Goal: Transaction & Acquisition: Purchase product/service

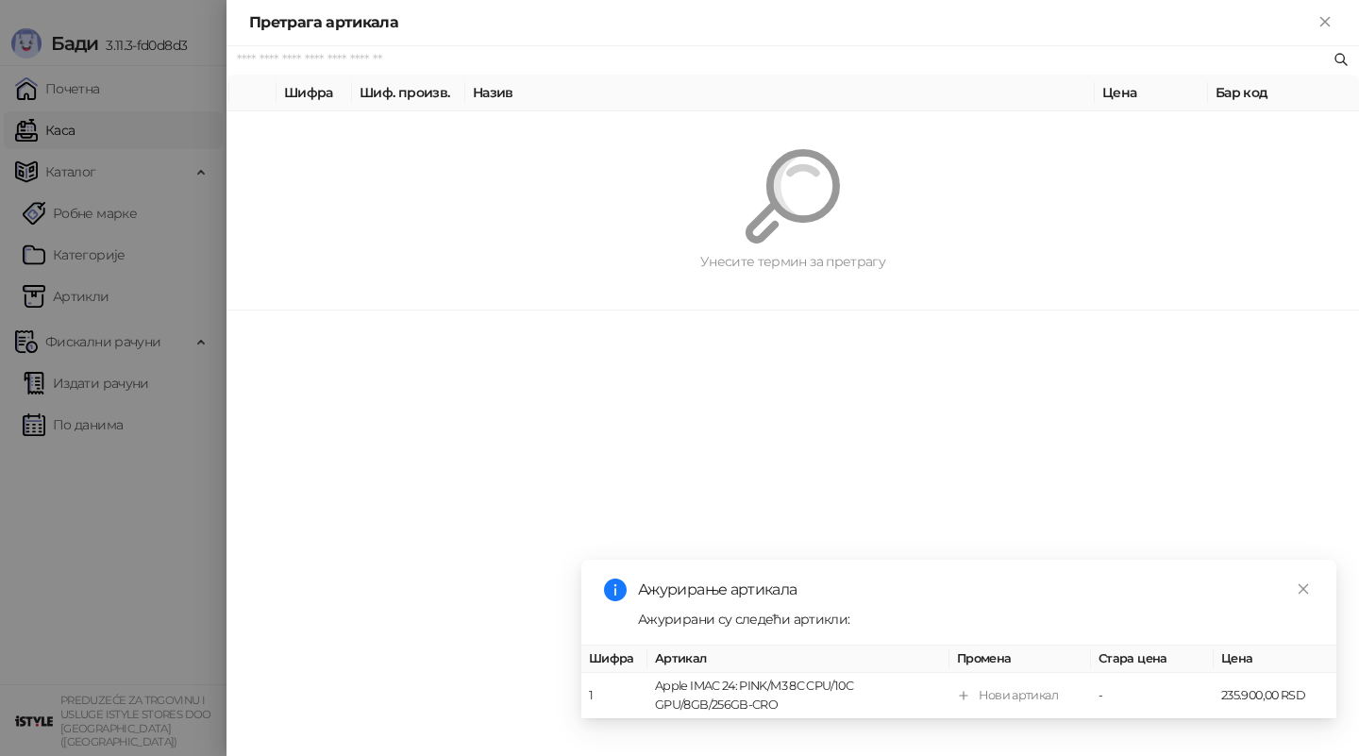
paste input "*********"
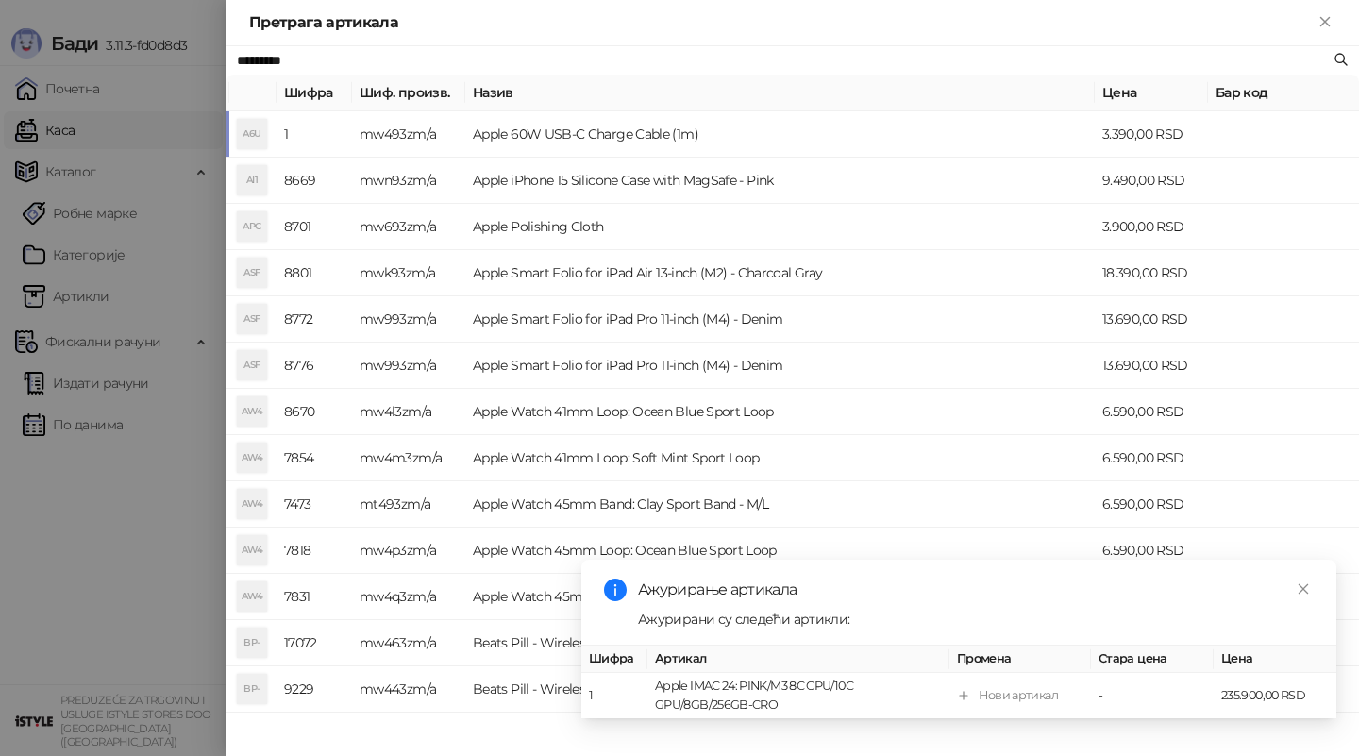
type input "*********"
click at [863, 138] on td "Apple 60W USB-C Charge Cable (1m)" at bounding box center [780, 134] width 630 height 46
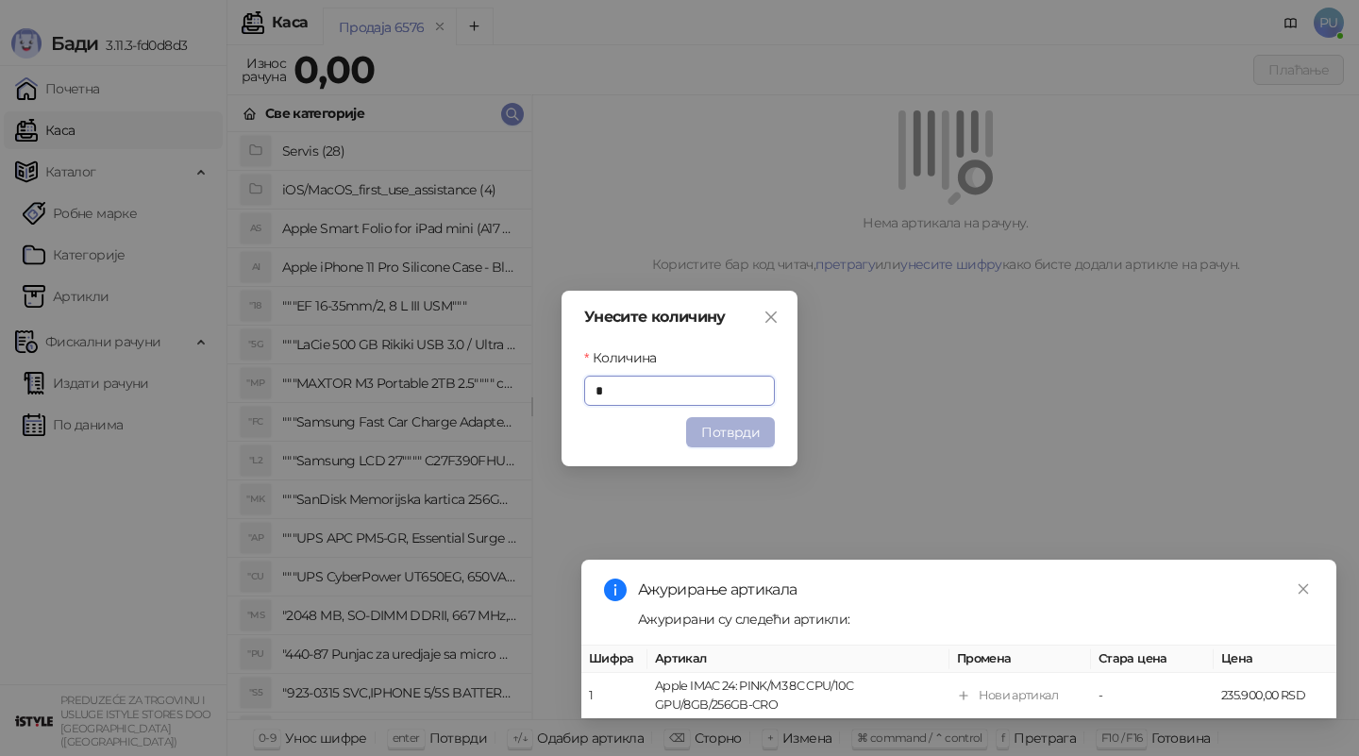
type input "*"
click at [734, 426] on button "Потврди" at bounding box center [730, 432] width 89 height 30
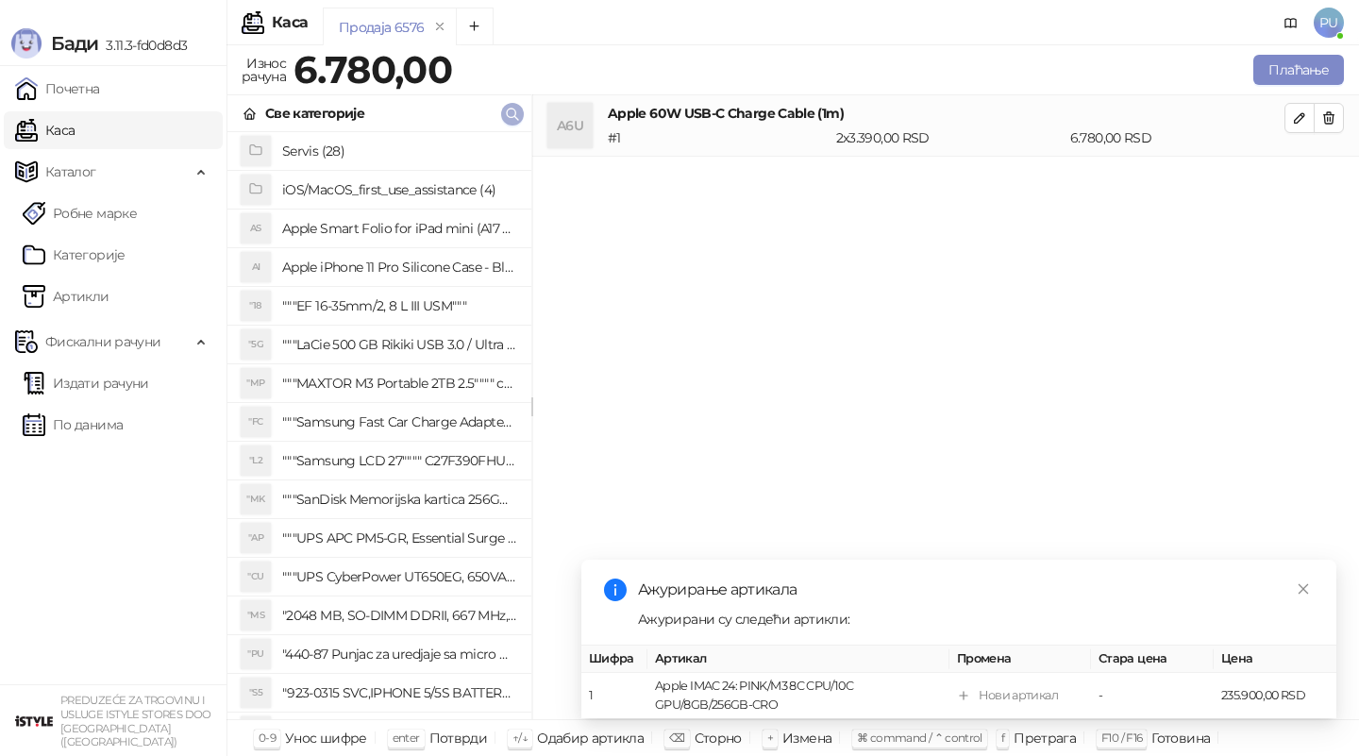
click at [512, 115] on icon "button" at bounding box center [512, 114] width 15 height 15
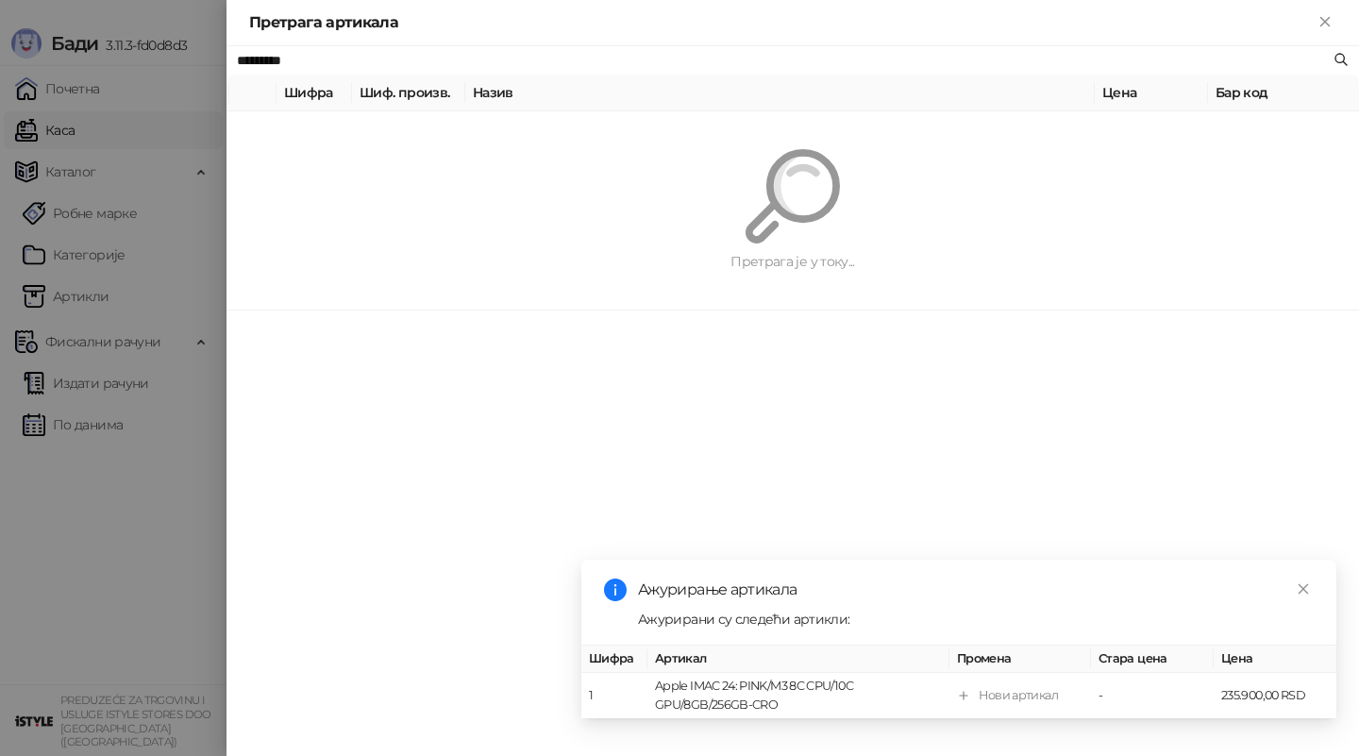
paste input "text"
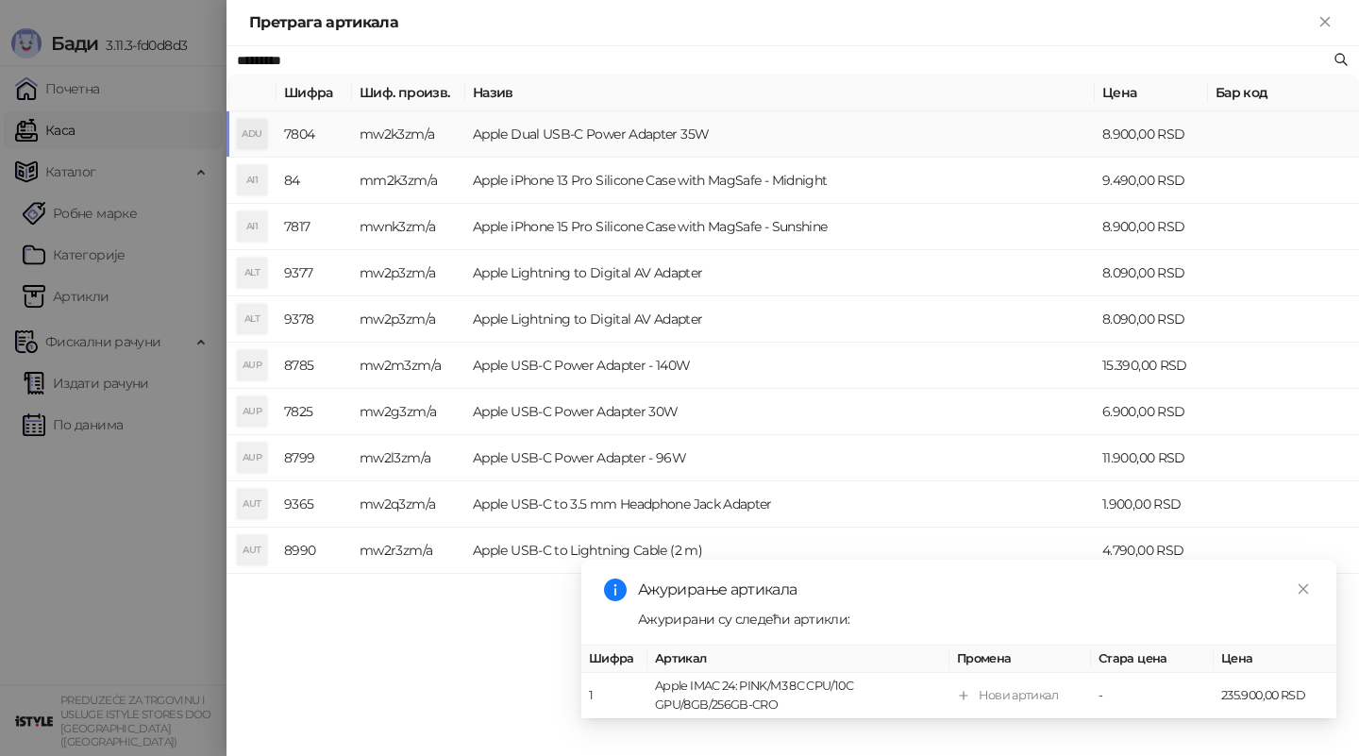
click at [820, 129] on td "Apple Dual USB-C Power Adapter 35W" at bounding box center [780, 134] width 630 height 46
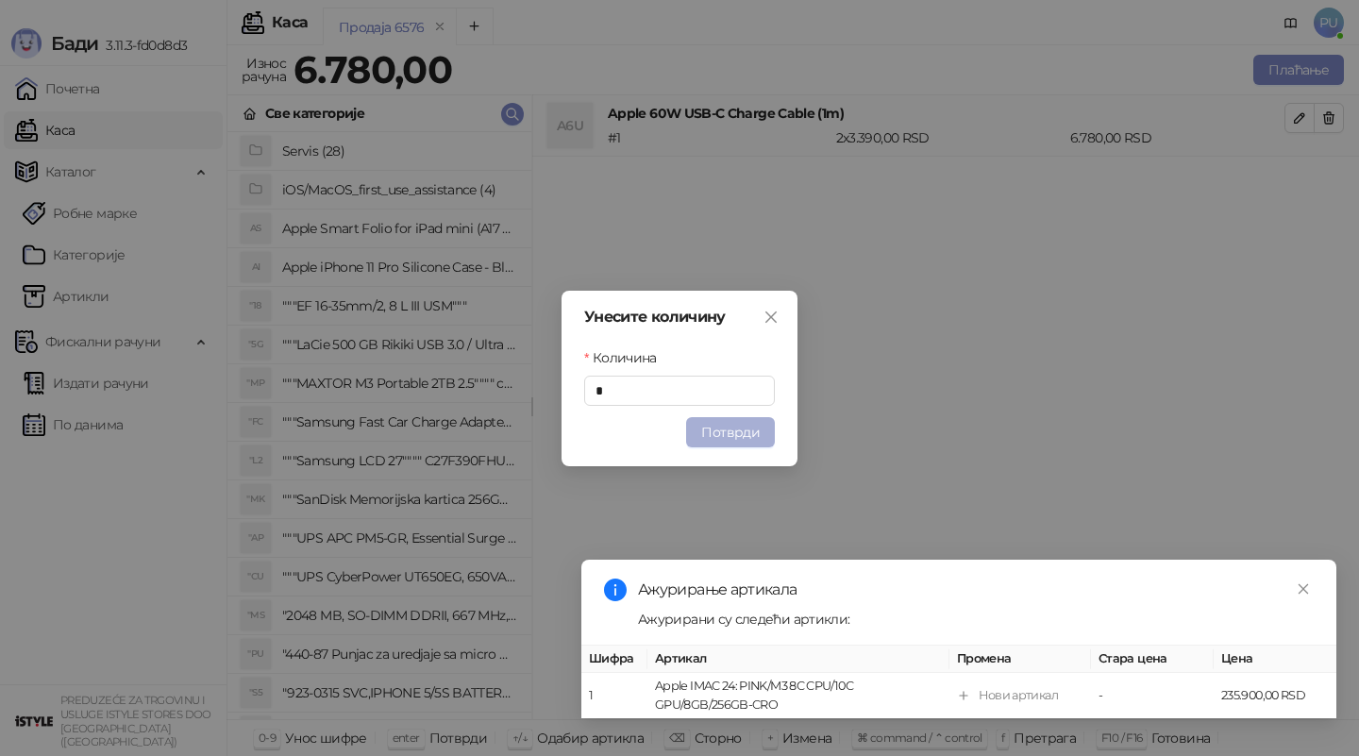
click at [743, 431] on button "Потврди" at bounding box center [730, 432] width 89 height 30
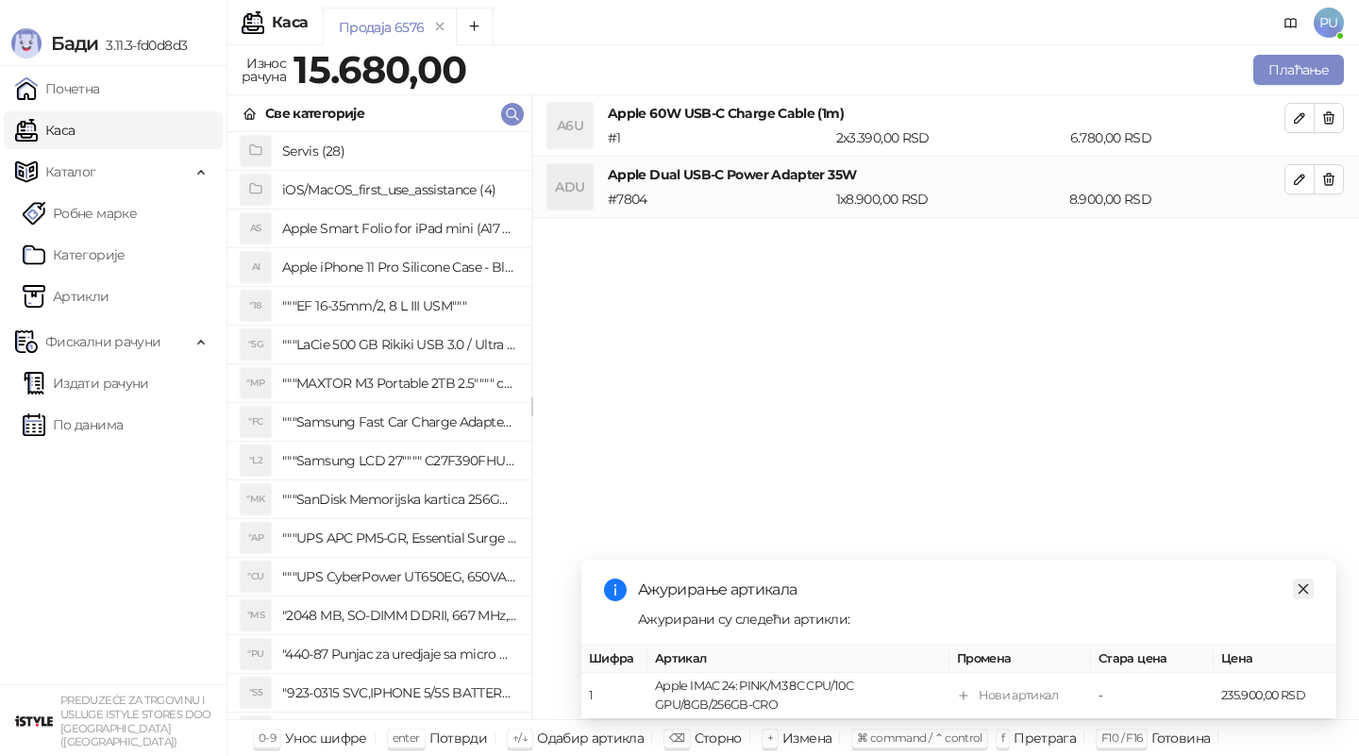
click at [1309, 595] on icon "close" at bounding box center [1303, 588] width 13 height 13
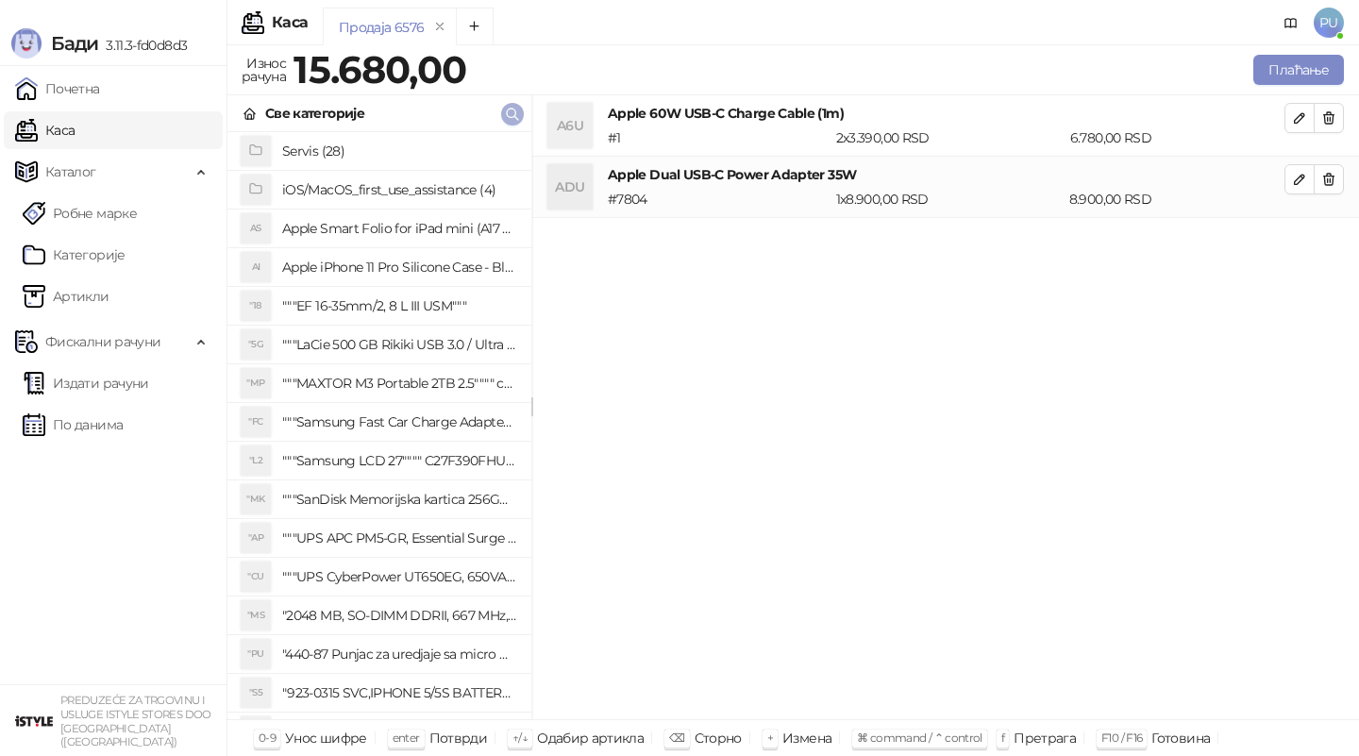
click at [513, 111] on icon "button" at bounding box center [512, 114] width 15 height 15
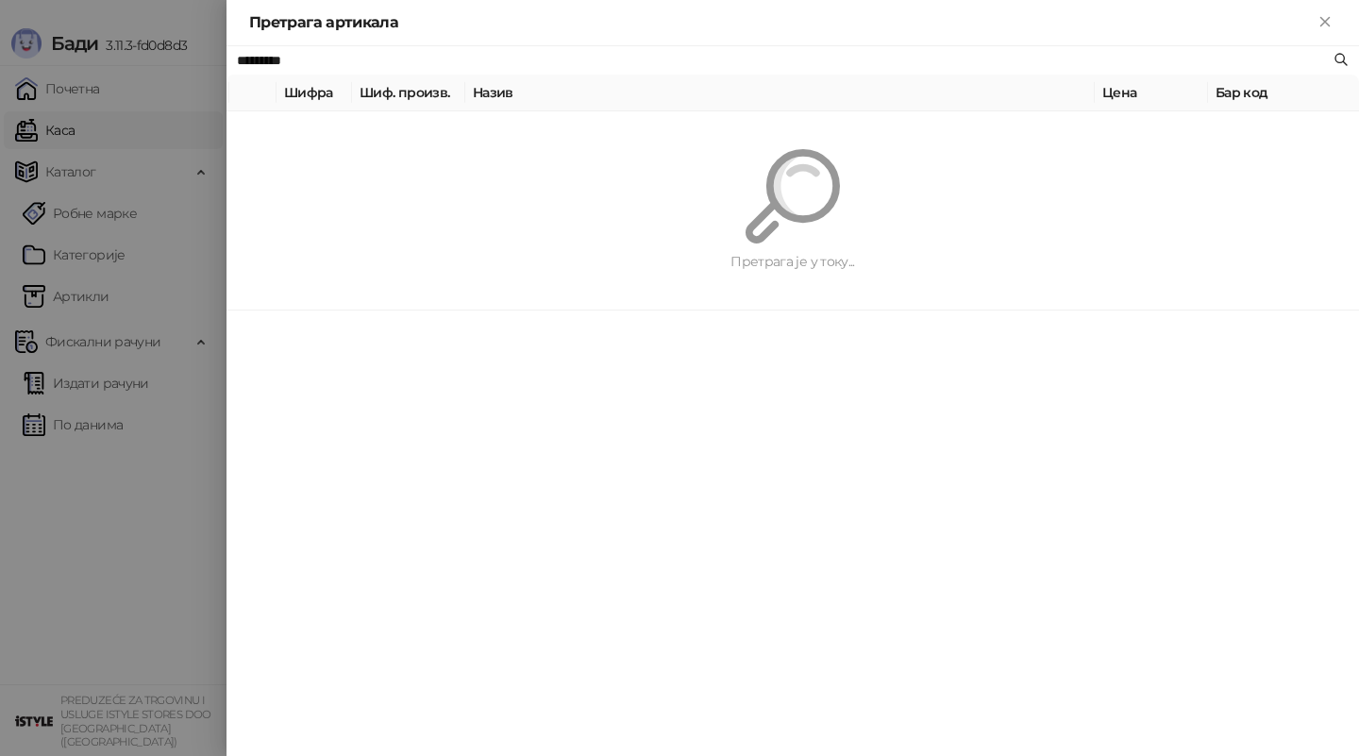
paste input "**********"
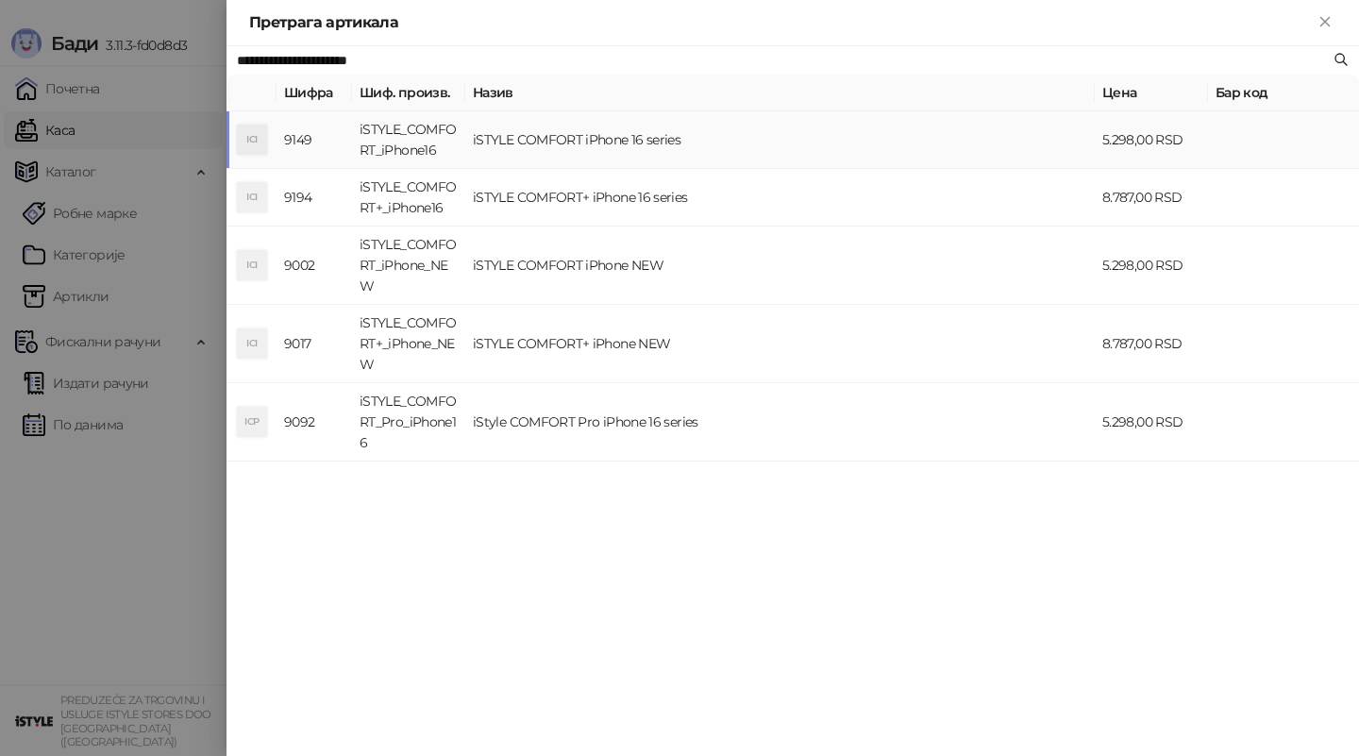
click at [803, 141] on td "iSTYLE COMFORT iPhone 16 series" at bounding box center [780, 140] width 630 height 58
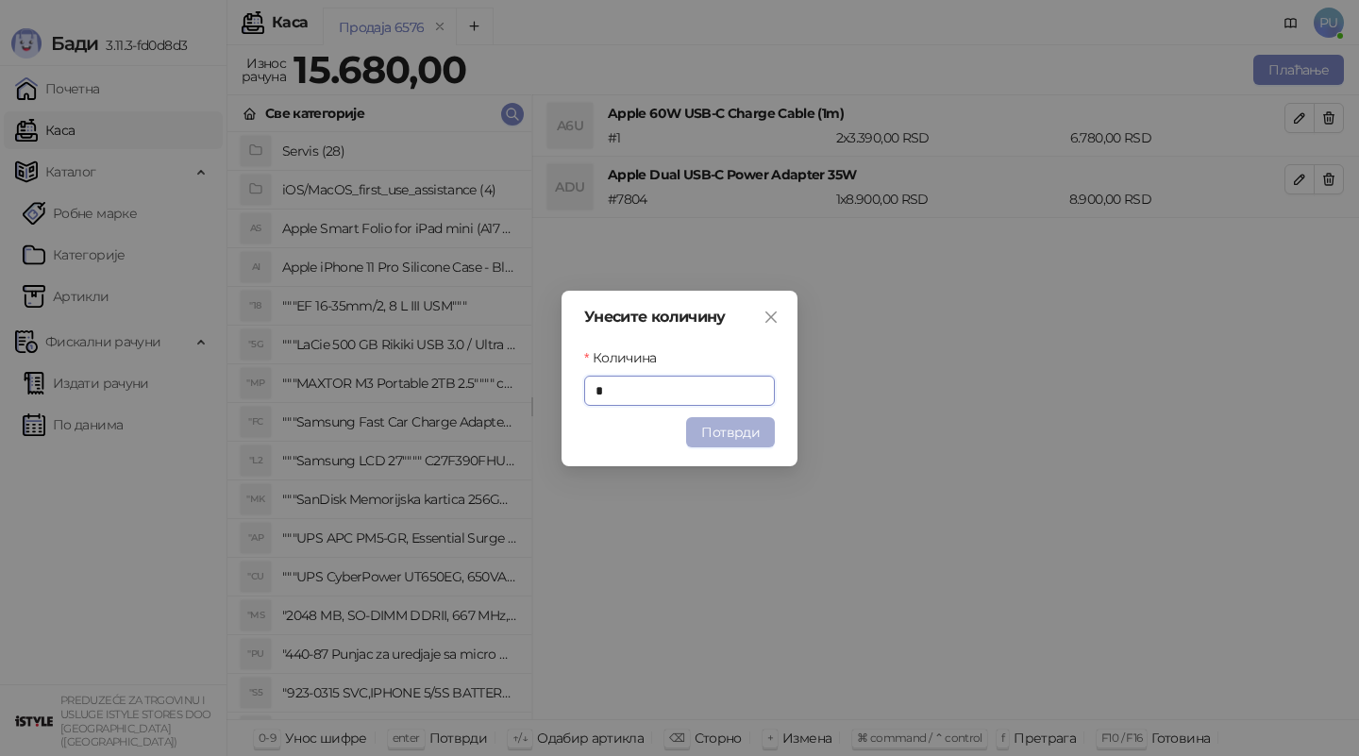
click at [717, 438] on button "Потврди" at bounding box center [730, 432] width 89 height 30
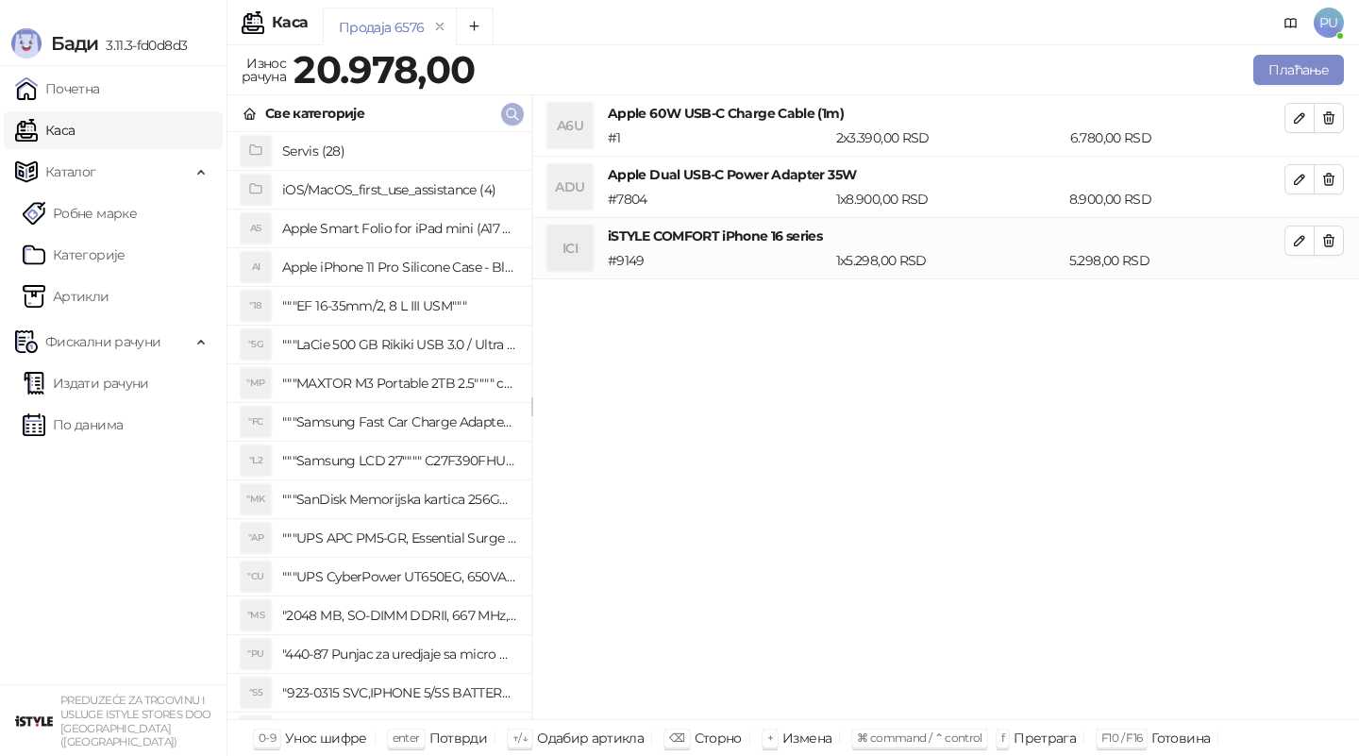
click at [514, 113] on icon "button" at bounding box center [512, 114] width 15 height 15
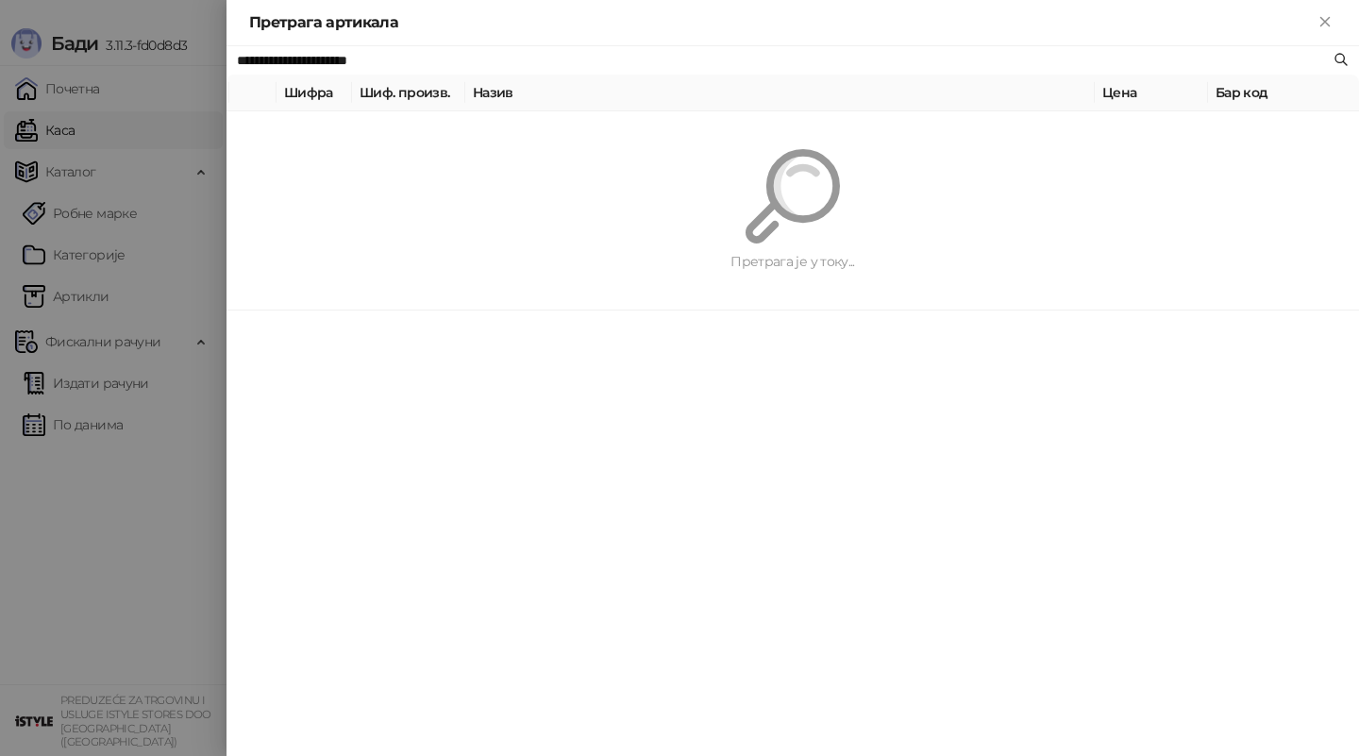
paste input "text"
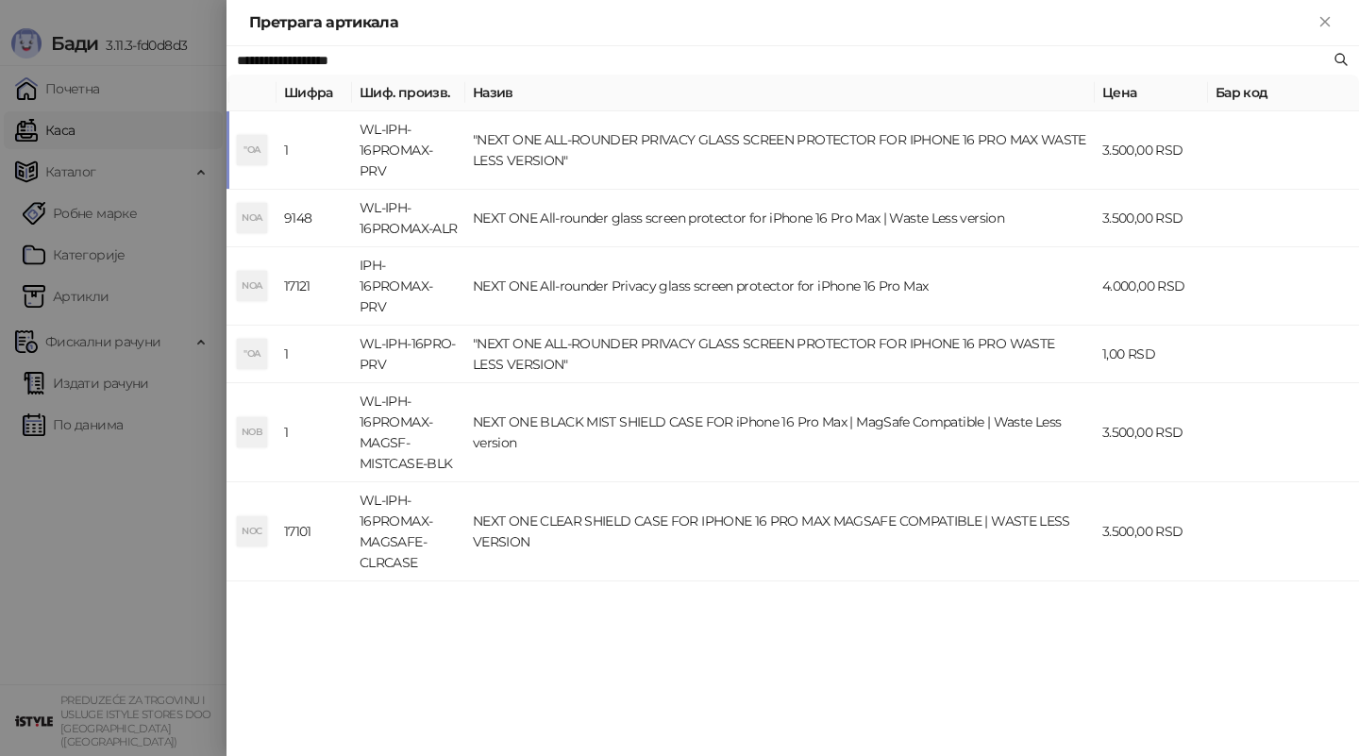
type input "**********"
click at [877, 110] on th "Назив" at bounding box center [780, 93] width 630 height 37
click at [898, 157] on td ""NEXT ONE ALL-ROUNDER PRIVACY GLASS SCREEN PROTECTOR FOR IPHONE 16 PRO MAX WAST…" at bounding box center [780, 150] width 630 height 78
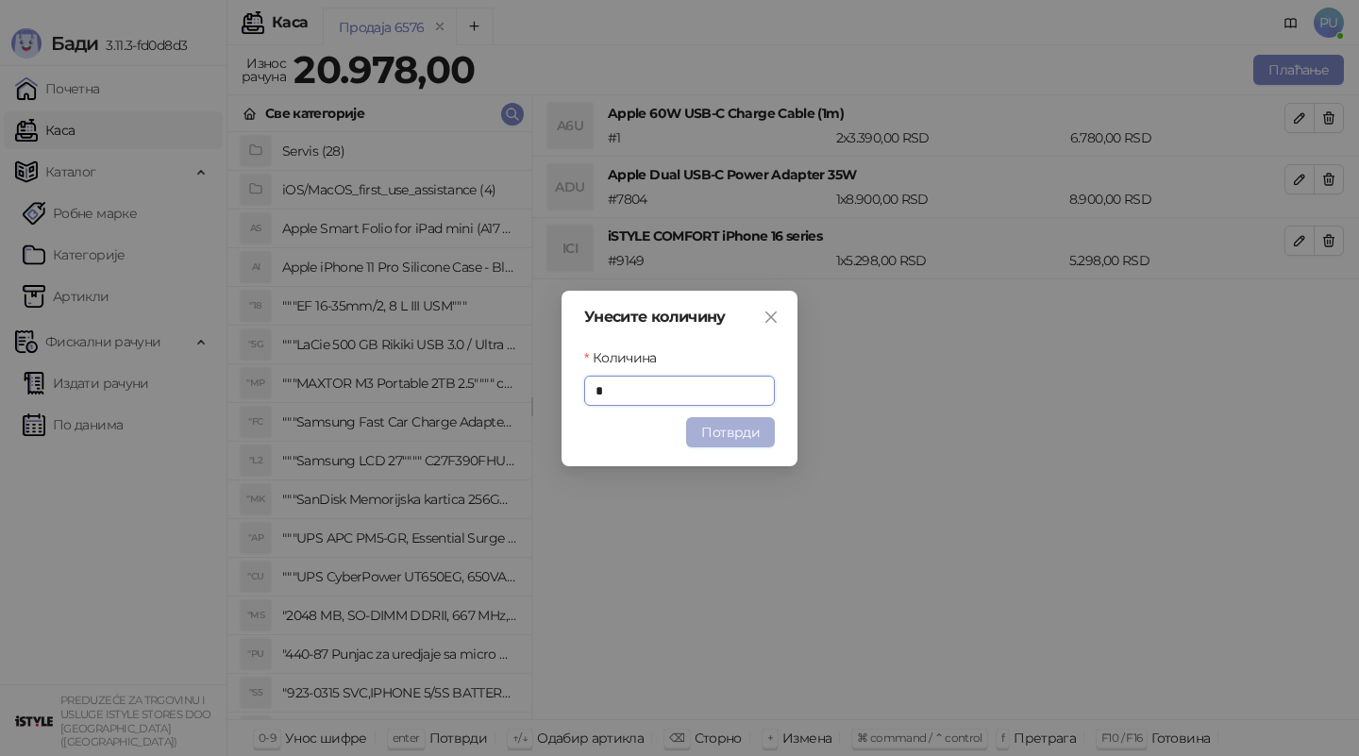
click at [744, 429] on button "Потврди" at bounding box center [730, 432] width 89 height 30
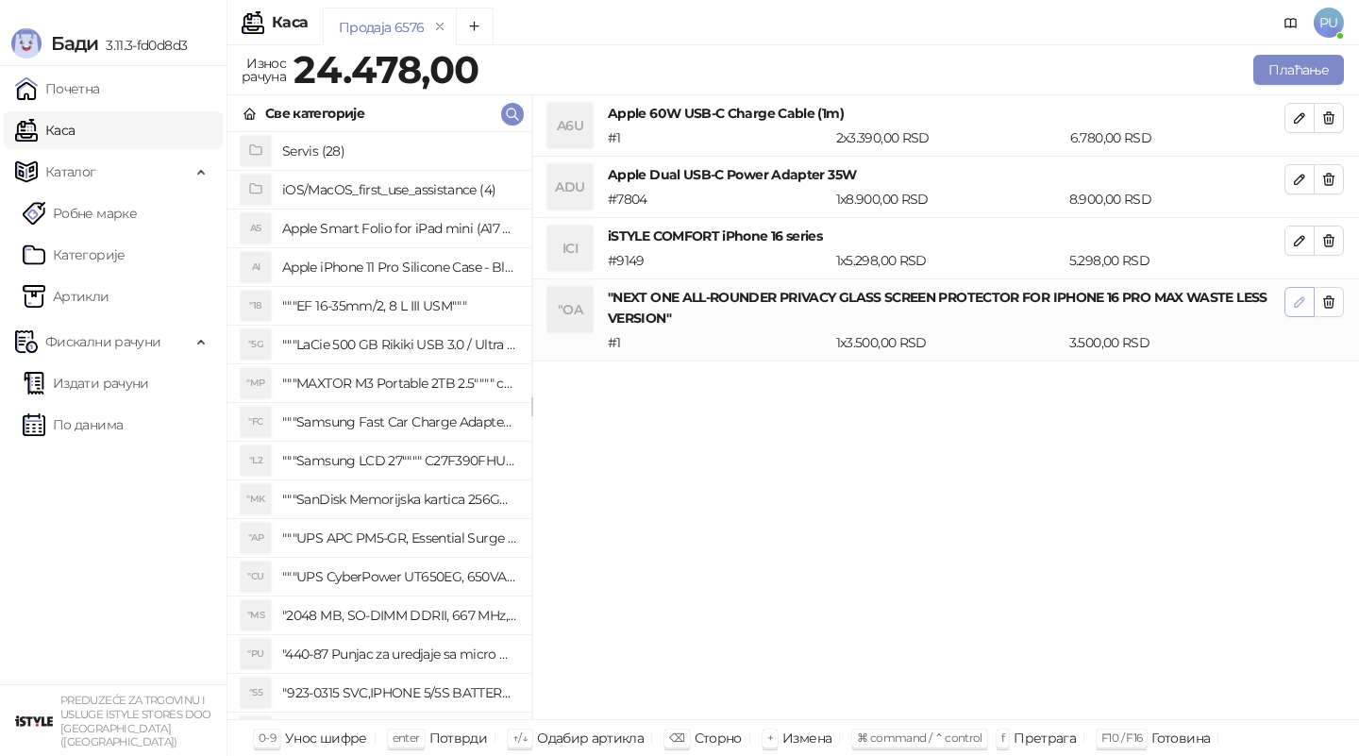
click at [1294, 298] on icon "button" at bounding box center [1299, 302] width 15 height 15
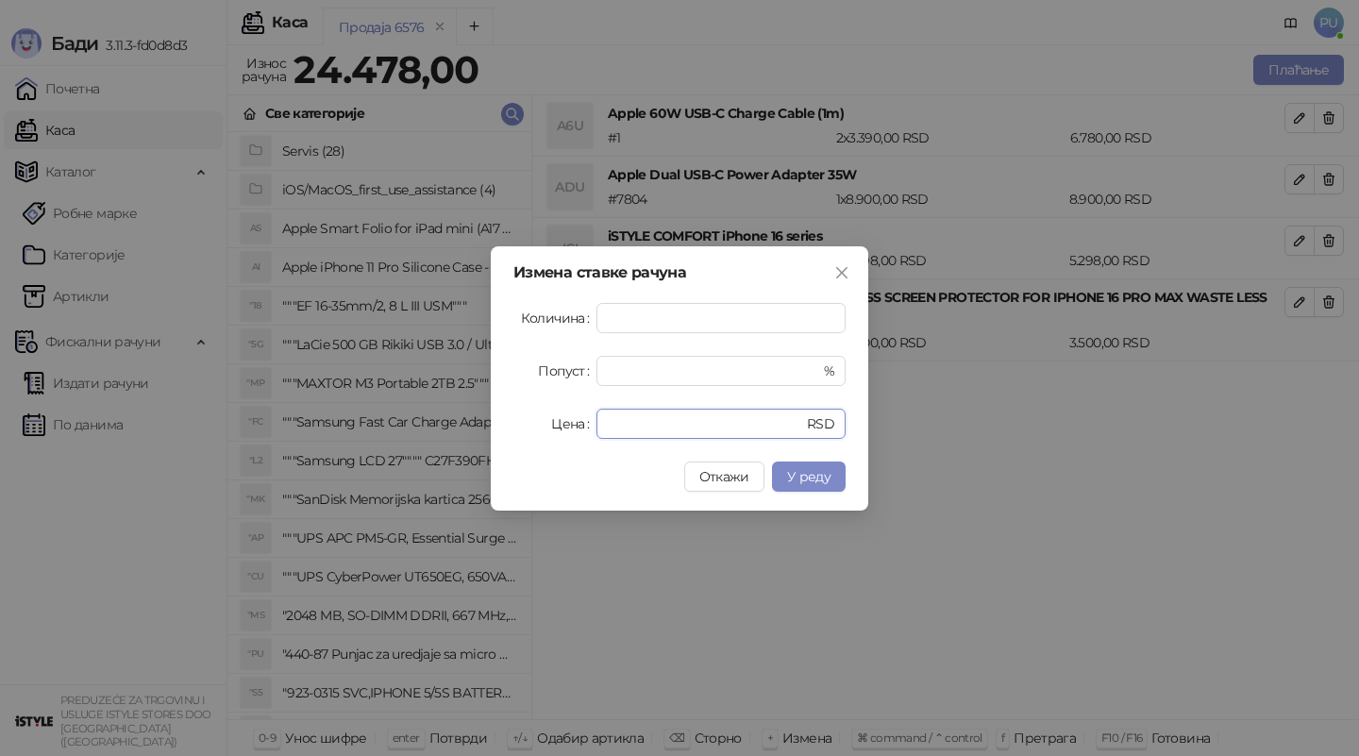
drag, startPoint x: 675, startPoint y: 430, endPoint x: 535, endPoint y: 430, distance: 139.7
click at [535, 430] on div "Цена **** RSD" at bounding box center [680, 424] width 332 height 30
type input "*"
click at [814, 478] on span "У реду" at bounding box center [808, 476] width 43 height 17
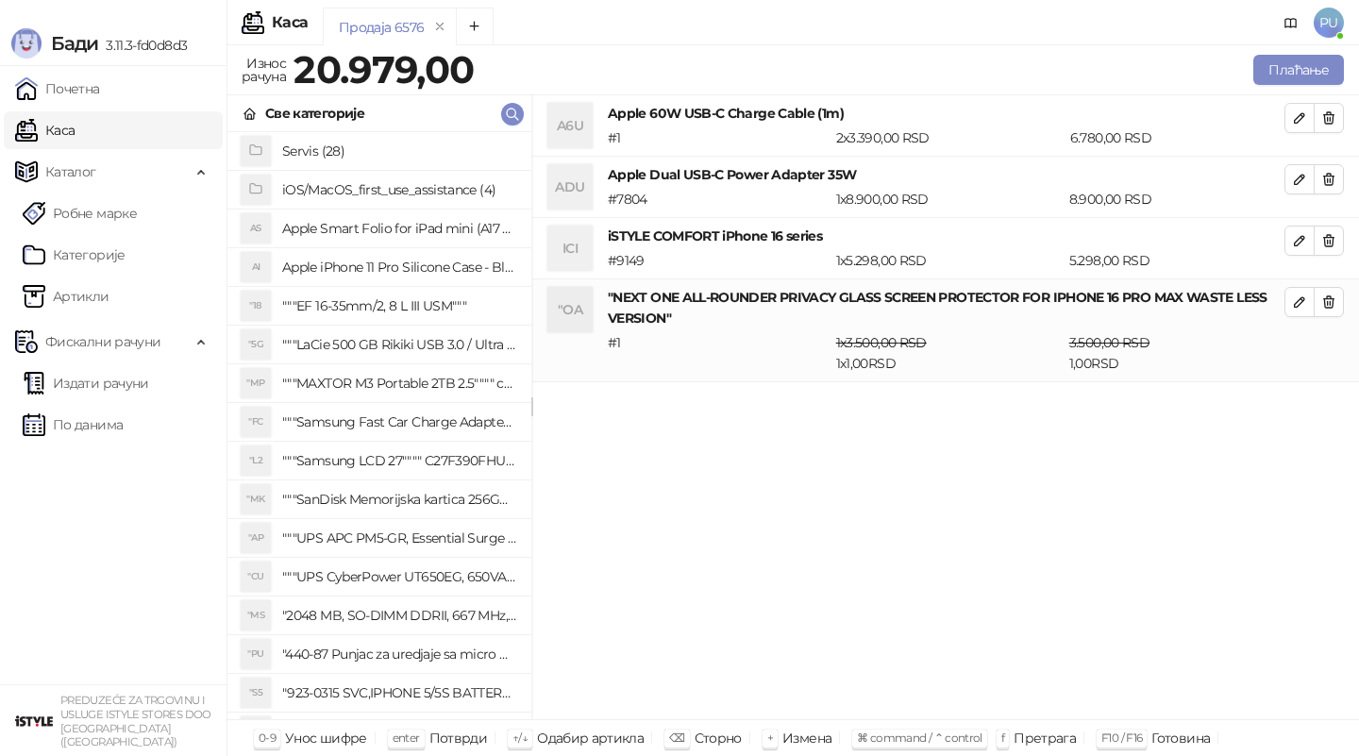
click at [730, 424] on div "A6U Apple 60W USB-C Charge Cable (1m) # 1 2 x 3.390,00 RSD 6.780,00 RSD ADU App…" at bounding box center [945, 407] width 827 height 625
click at [716, 16] on div "Продаја 6576" at bounding box center [777, 29] width 909 height 43
click at [1327, 68] on button "Плаћање" at bounding box center [1299, 70] width 91 height 30
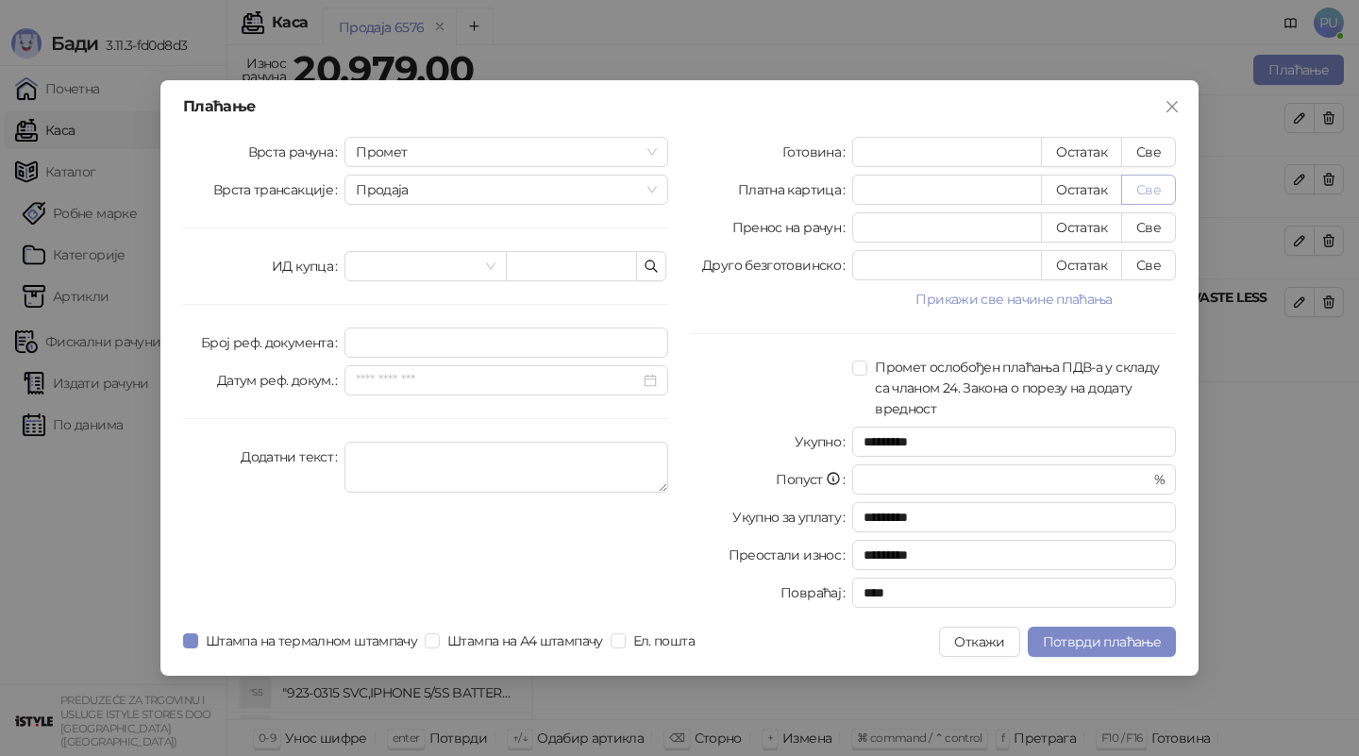
click at [1140, 187] on button "Све" at bounding box center [1148, 190] width 55 height 30
type input "*****"
type input "****"
click at [1108, 642] on span "Потврди плаћање" at bounding box center [1102, 641] width 118 height 17
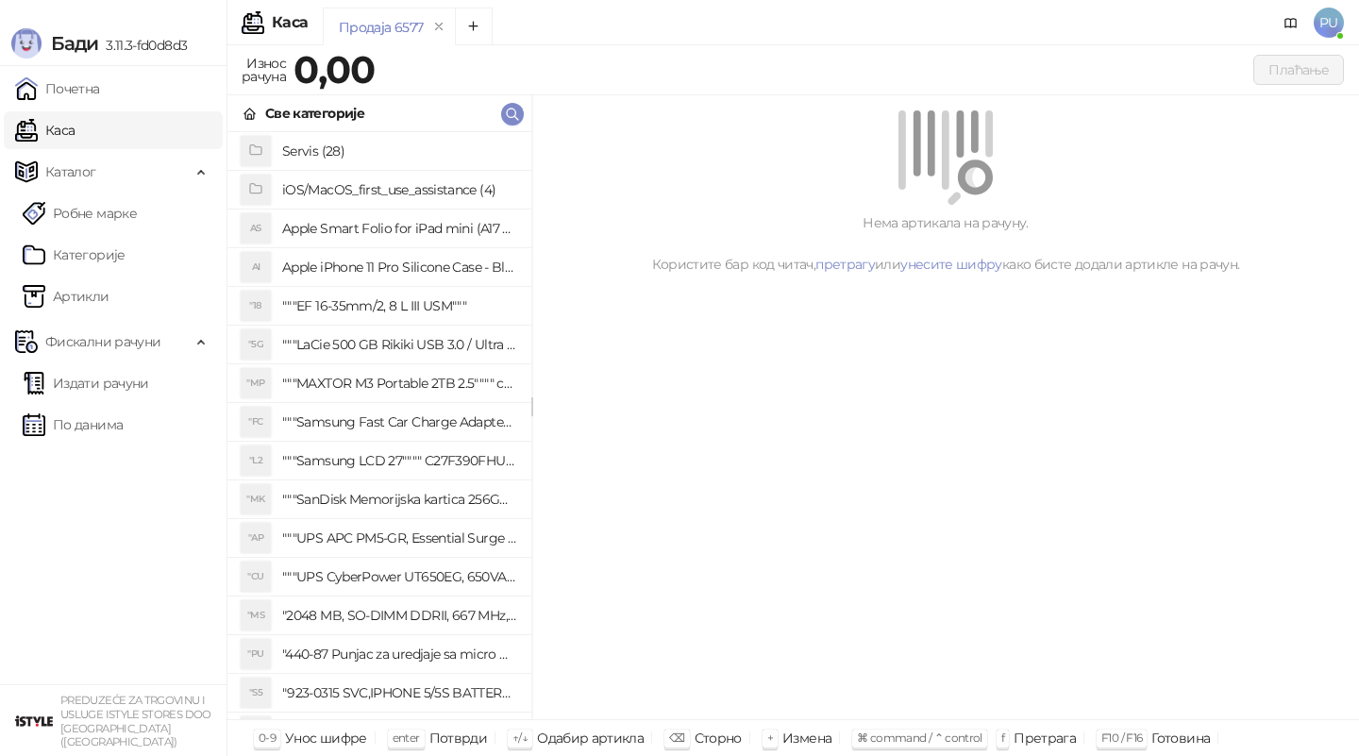
click at [75, 128] on link "Каса" at bounding box center [44, 130] width 59 height 38
click at [789, 25] on div "Продаја 6577" at bounding box center [777, 29] width 909 height 43
click at [721, 24] on div "Продаја 6577" at bounding box center [777, 29] width 909 height 43
click at [122, 405] on ul "Издати рачуни По данима" at bounding box center [113, 404] width 227 height 87
click at [123, 427] on link "По данима" at bounding box center [73, 425] width 100 height 38
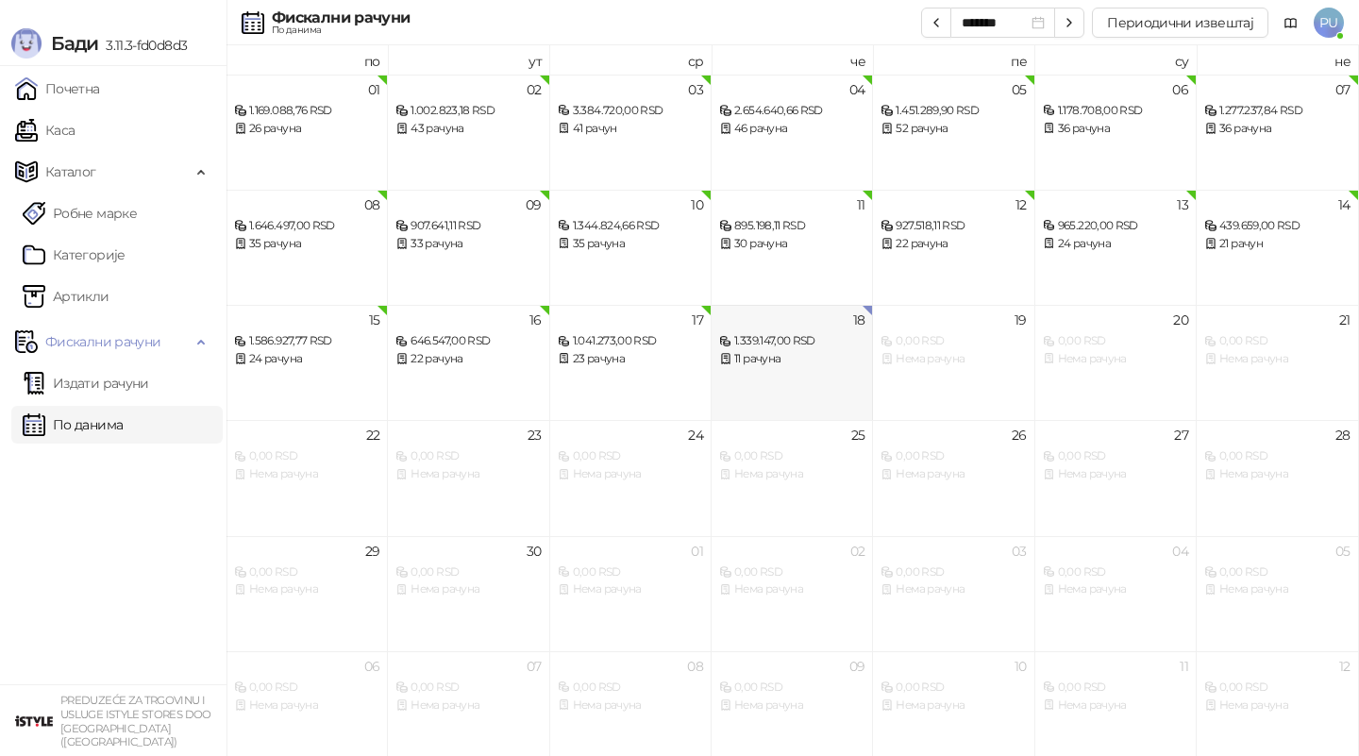
click at [796, 345] on div "1.339.147,00 RSD" at bounding box center [791, 341] width 145 height 18
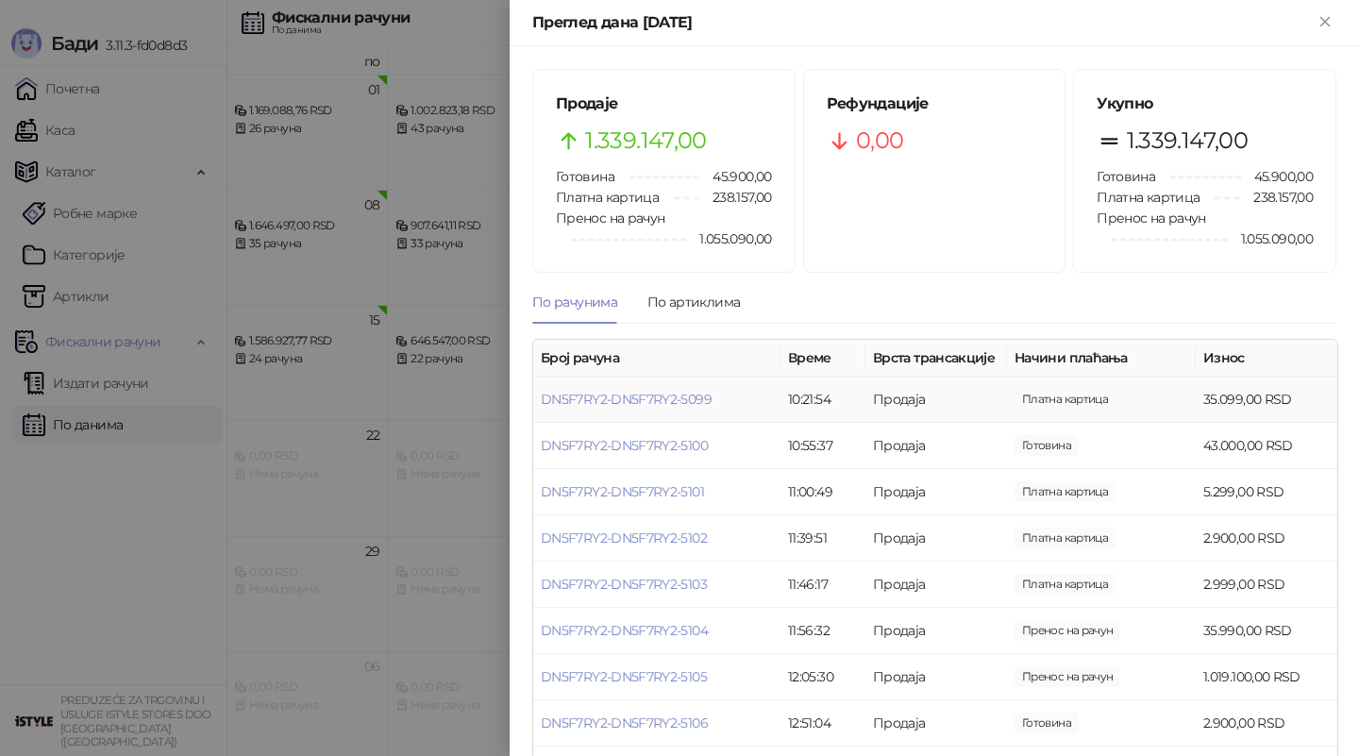
scroll to position [152, 0]
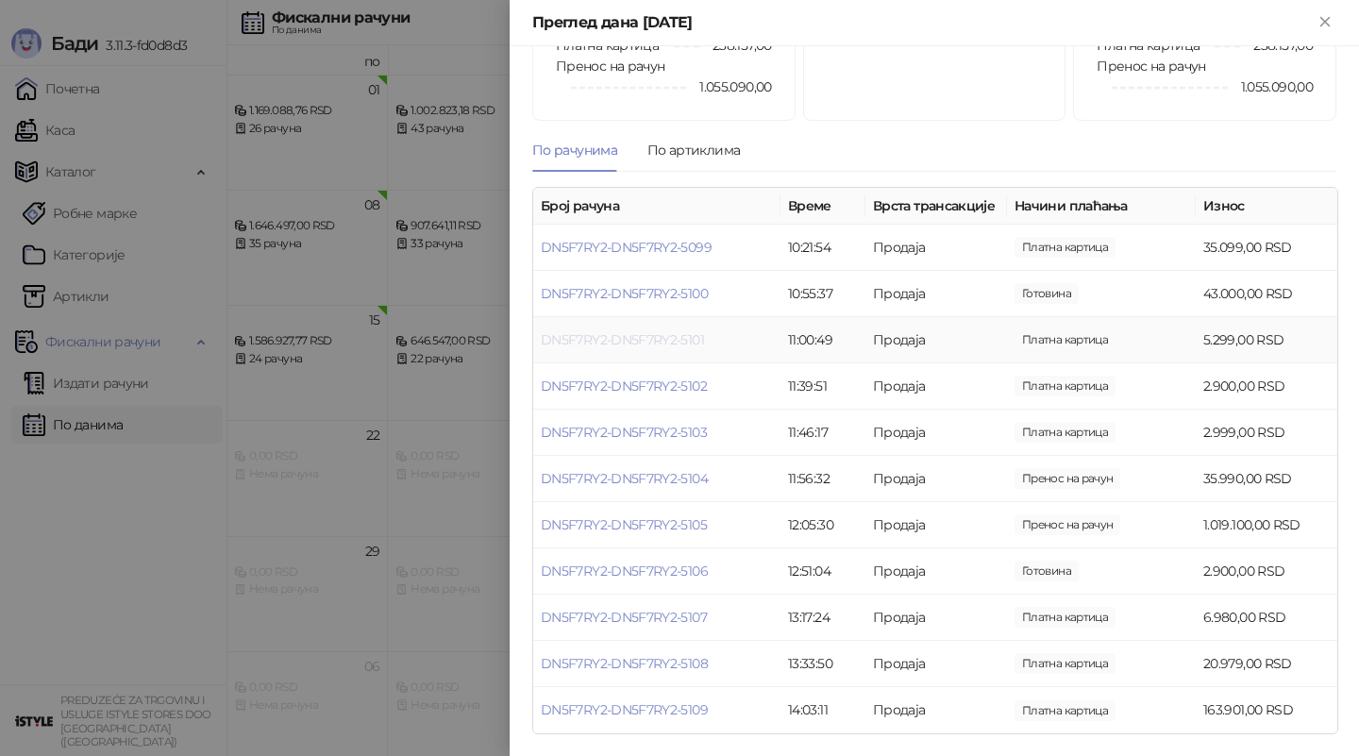
click at [638, 343] on link "DN5F7RY2-DN5F7RY2-5101" at bounding box center [622, 339] width 163 height 17
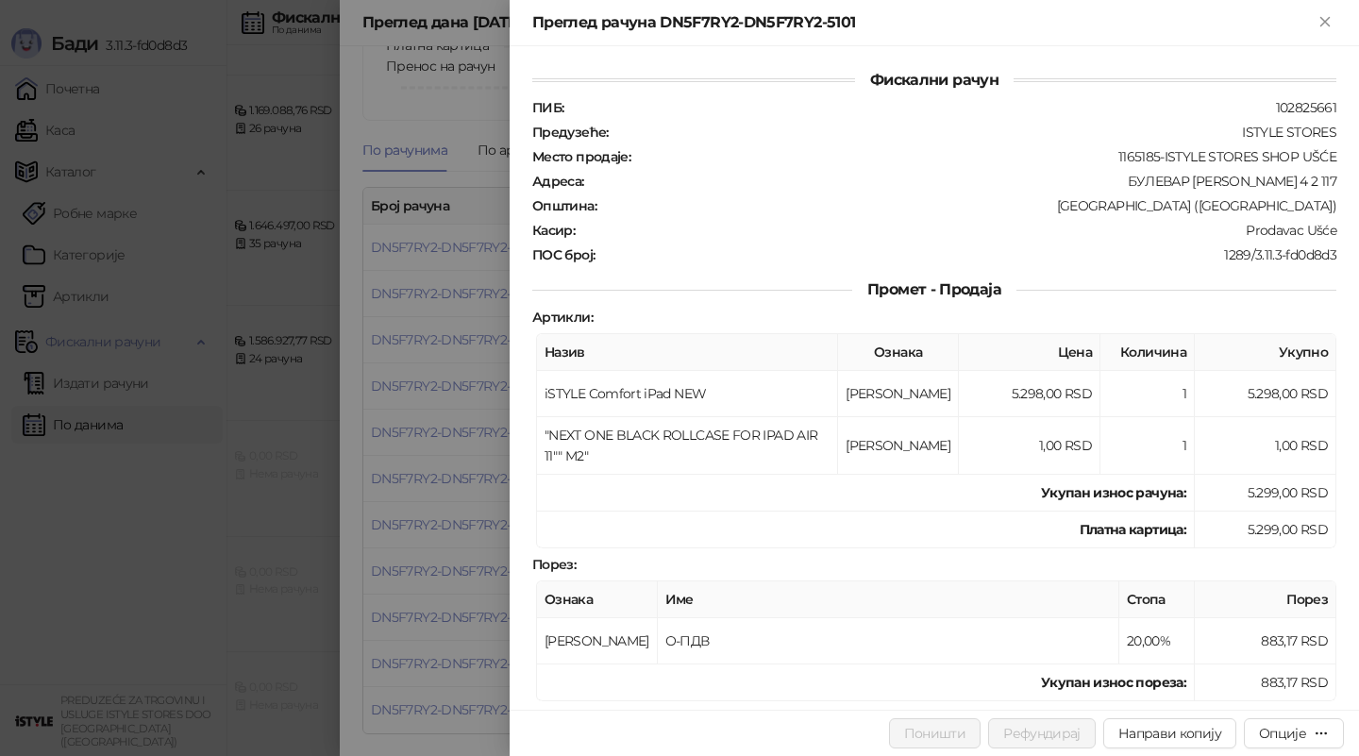
click at [385, 380] on div at bounding box center [679, 378] width 1359 height 756
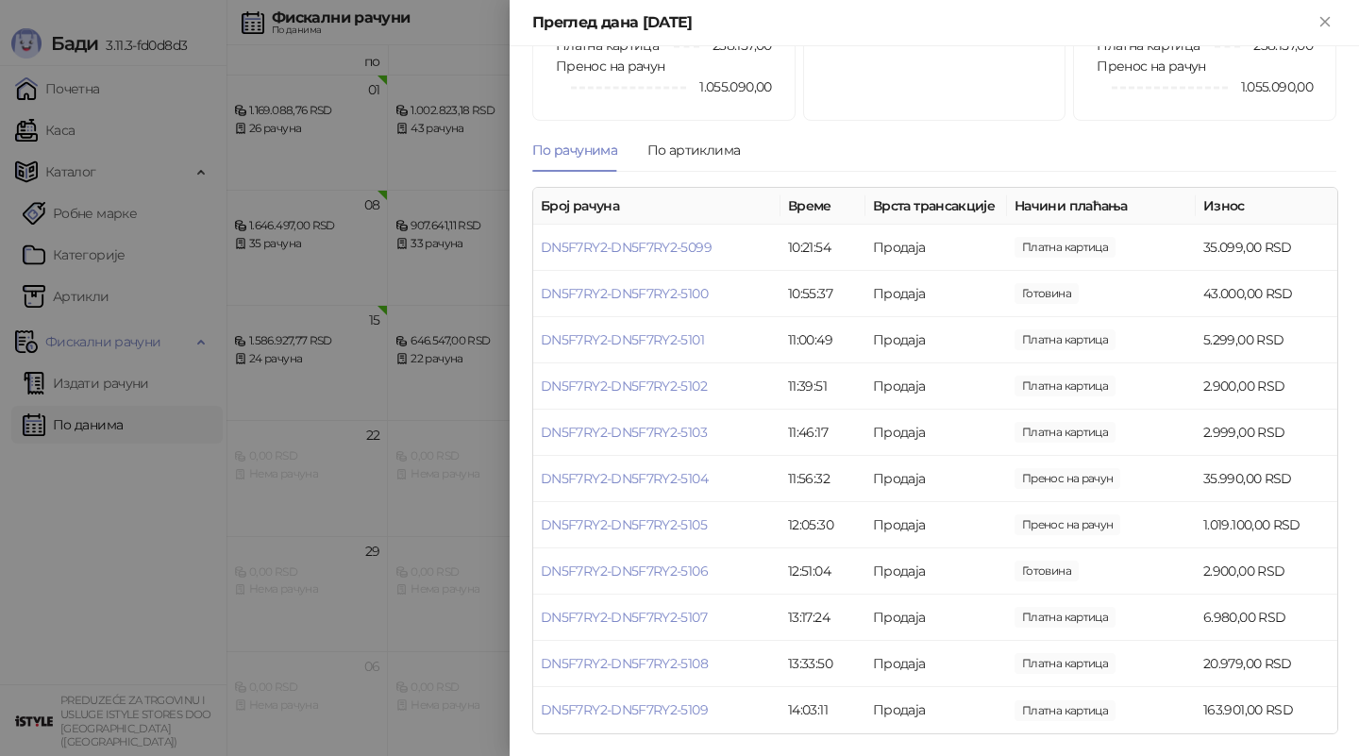
click at [108, 419] on div at bounding box center [679, 378] width 1359 height 756
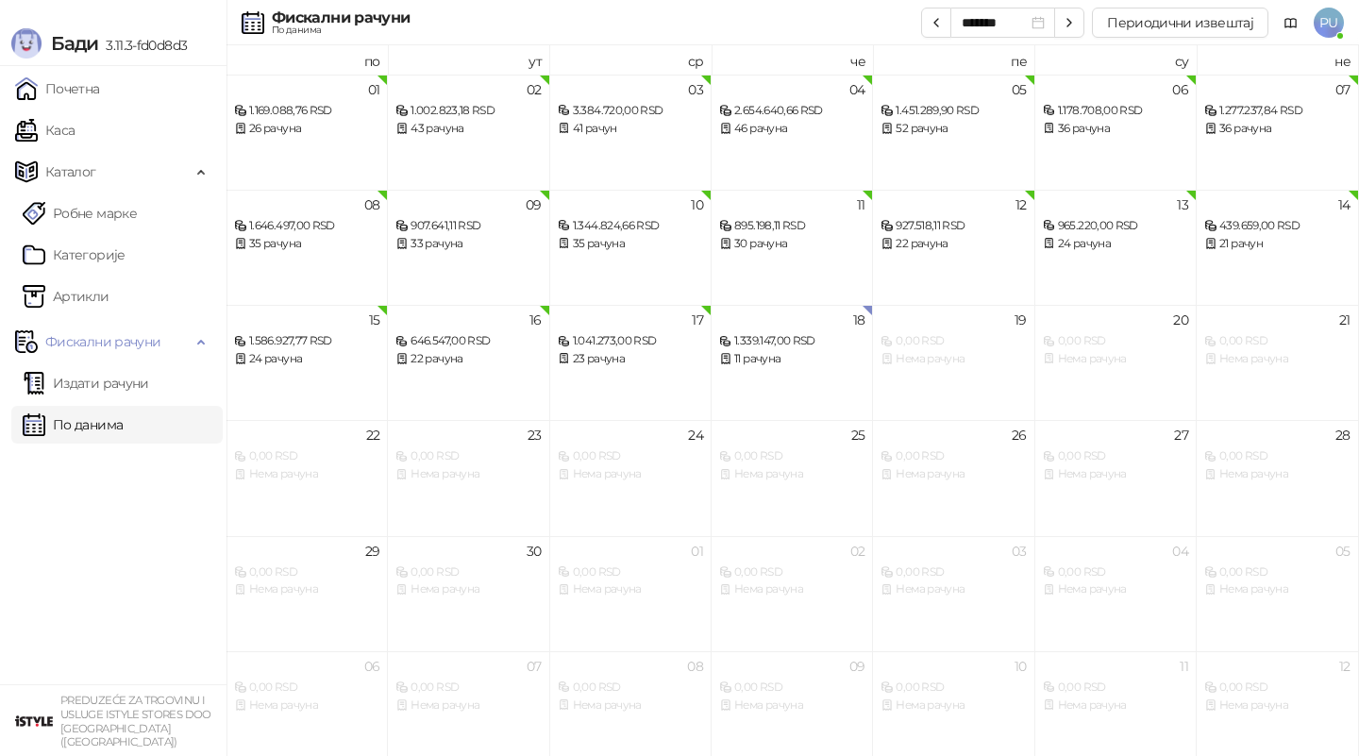
click at [123, 425] on link "По данима" at bounding box center [73, 425] width 100 height 38
click at [1139, 20] on button "Периодични извештај" at bounding box center [1180, 23] width 177 height 30
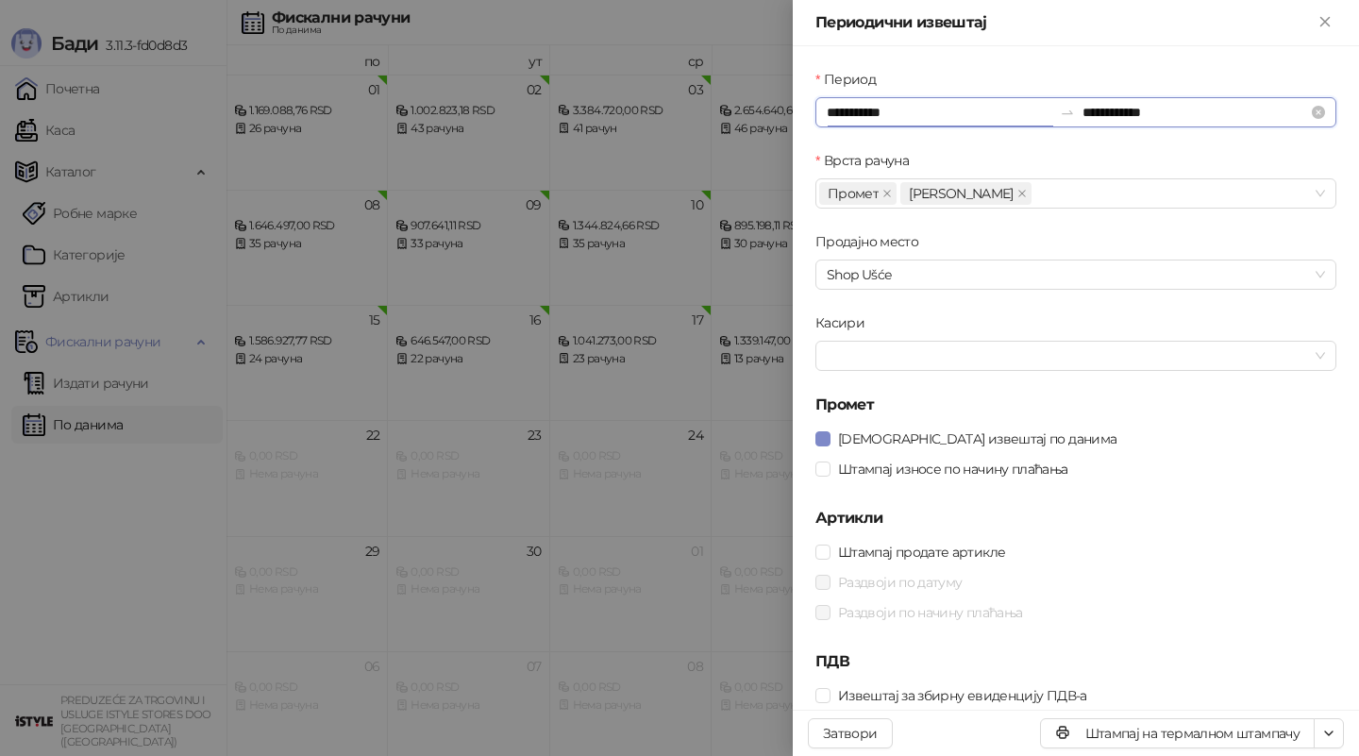
click at [933, 114] on input "**********" at bounding box center [940, 112] width 226 height 21
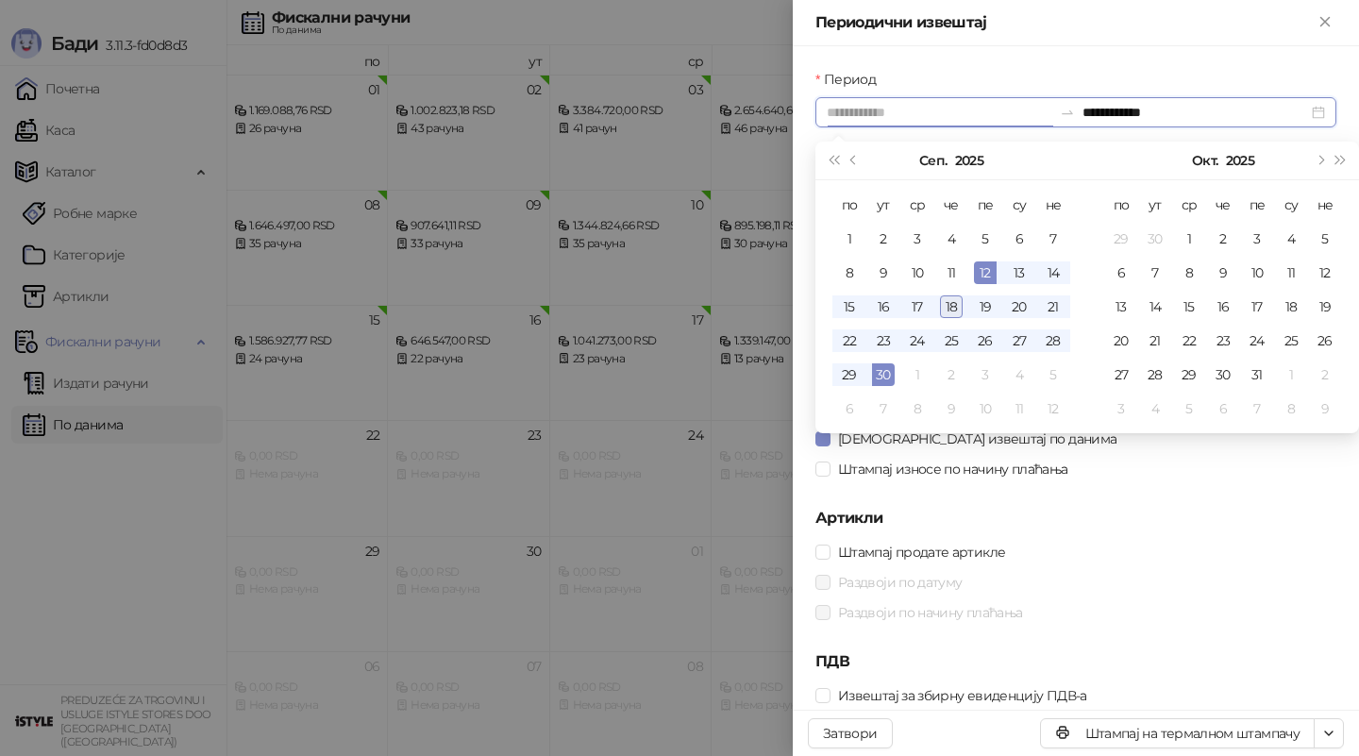
type input "**********"
click at [944, 307] on div "18" at bounding box center [951, 306] width 23 height 23
click at [957, 308] on div "18" at bounding box center [951, 306] width 23 height 23
type input "**********"
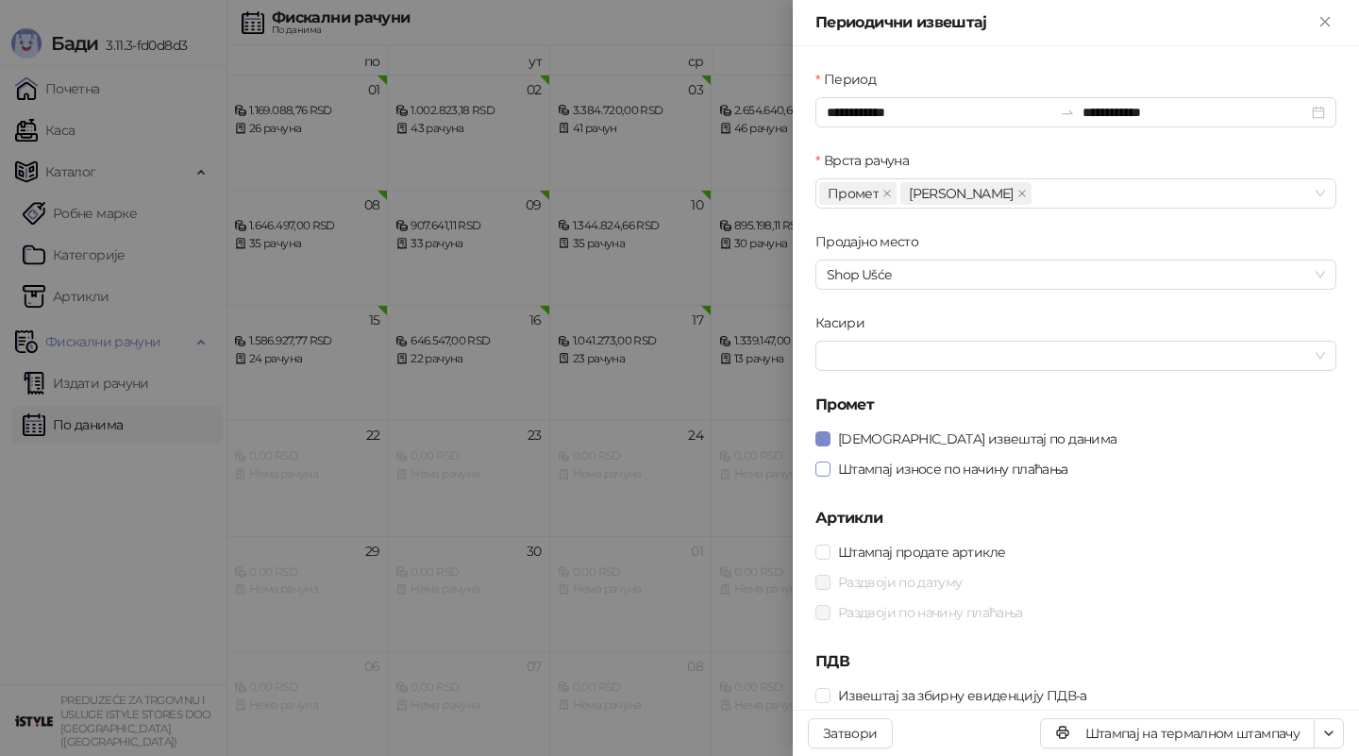
click at [1004, 468] on span "Штампај износе по начину плаћања" at bounding box center [953, 469] width 245 height 21
click at [1323, 726] on icon "button" at bounding box center [1329, 733] width 15 height 15
click at [1265, 671] on span "Штампај на А4 штампачу" at bounding box center [1248, 665] width 162 height 21
click at [526, 289] on div at bounding box center [679, 378] width 1359 height 756
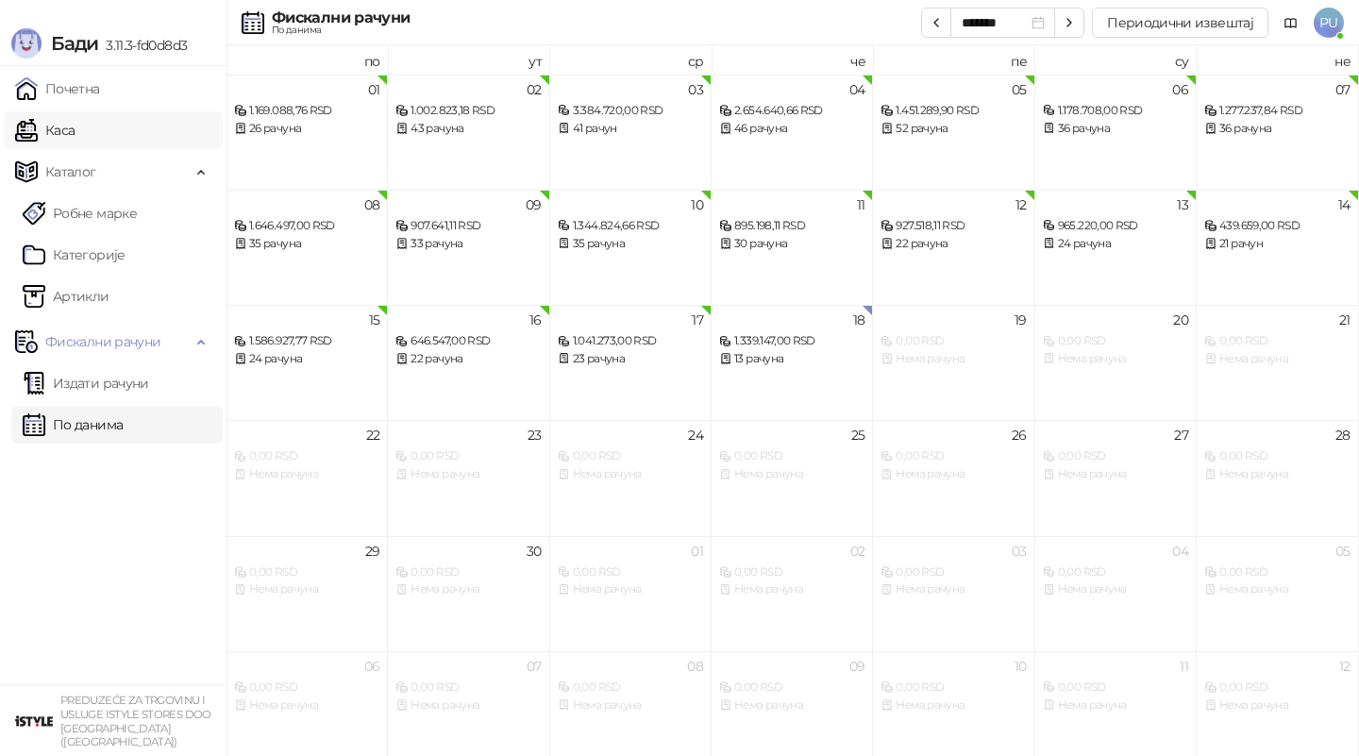
click at [75, 136] on link "Каса" at bounding box center [44, 130] width 59 height 38
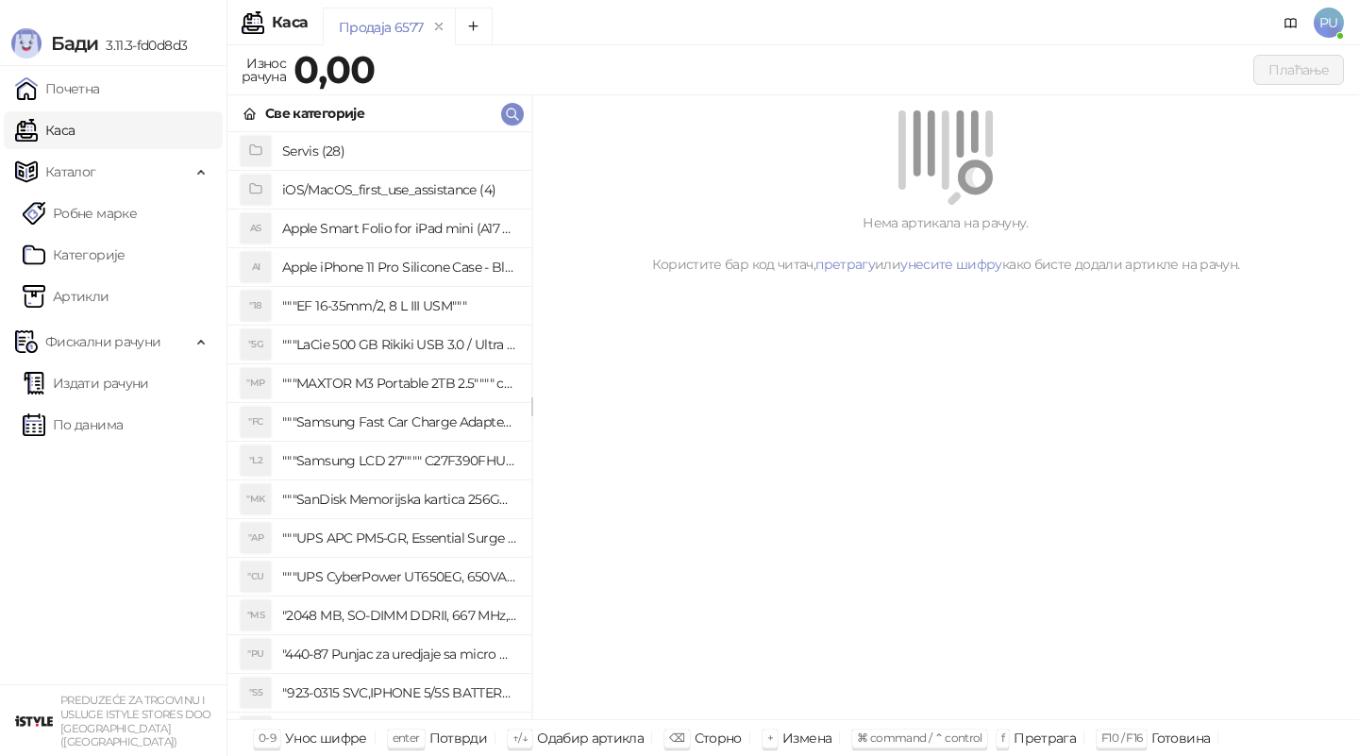
click at [649, 10] on div "Продаја 6577" at bounding box center [777, 29] width 909 height 43
